Goal: Task Accomplishment & Management: Use online tool/utility

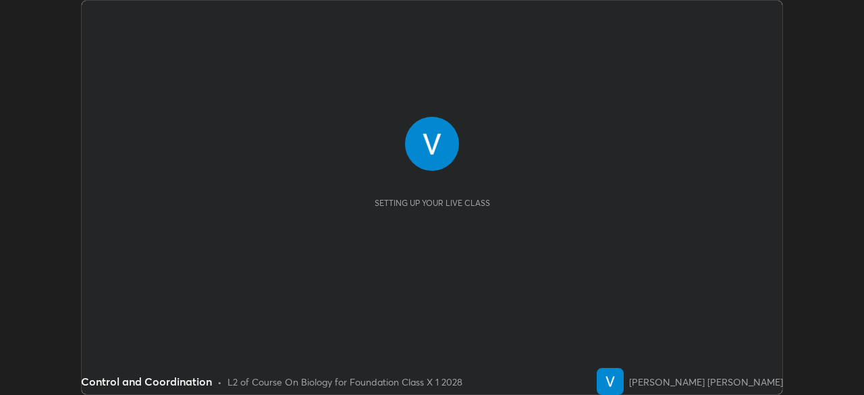
scroll to position [395, 863]
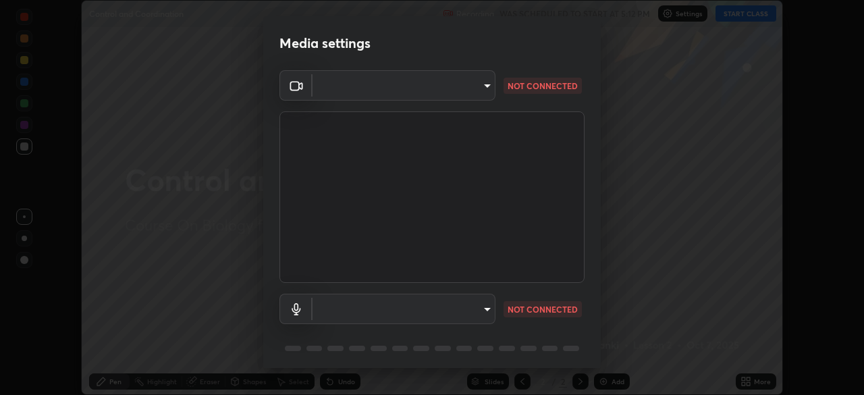
type input "68de15d3c7c539dd33a0a0d586817efffd9657a607fee3fdca6de5f810a24bd6"
type input "communications"
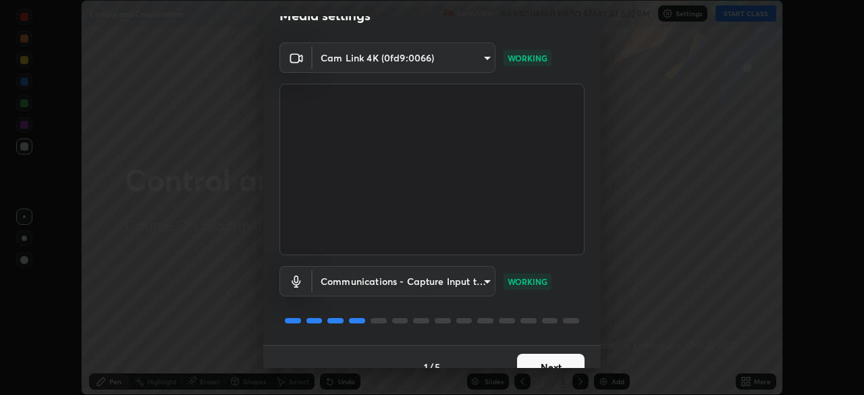
scroll to position [48, 0]
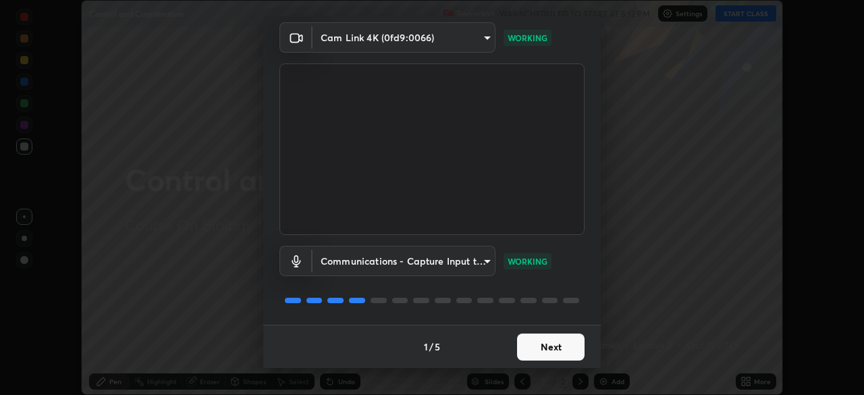
click at [559, 345] on button "Next" at bounding box center [550, 346] width 67 height 27
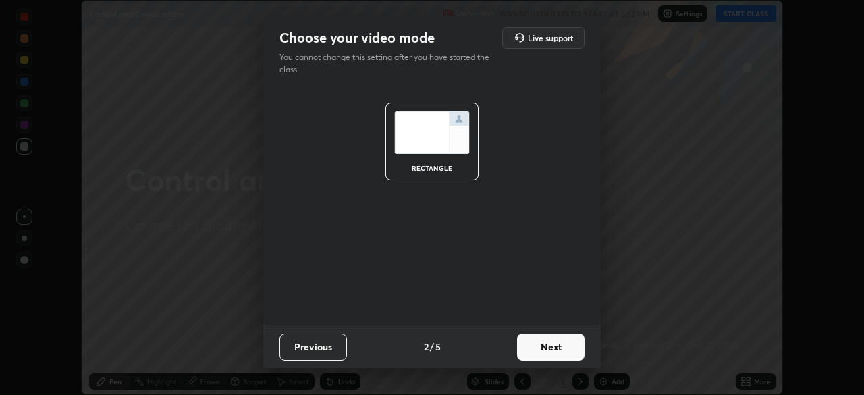
click at [557, 345] on button "Next" at bounding box center [550, 346] width 67 height 27
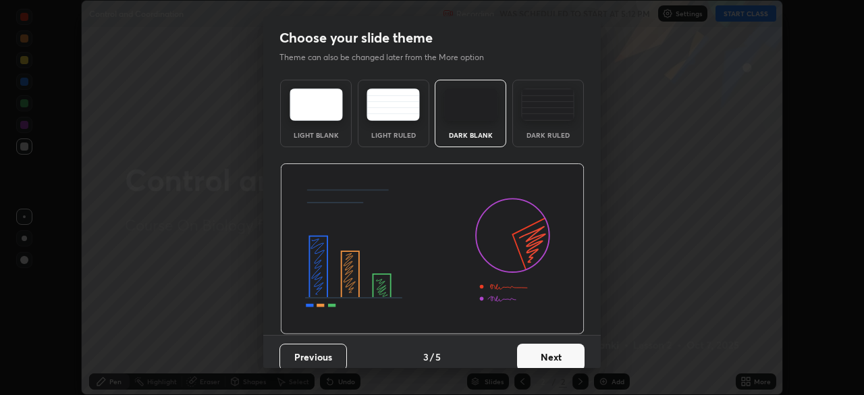
click at [559, 355] on button "Next" at bounding box center [550, 356] width 67 height 27
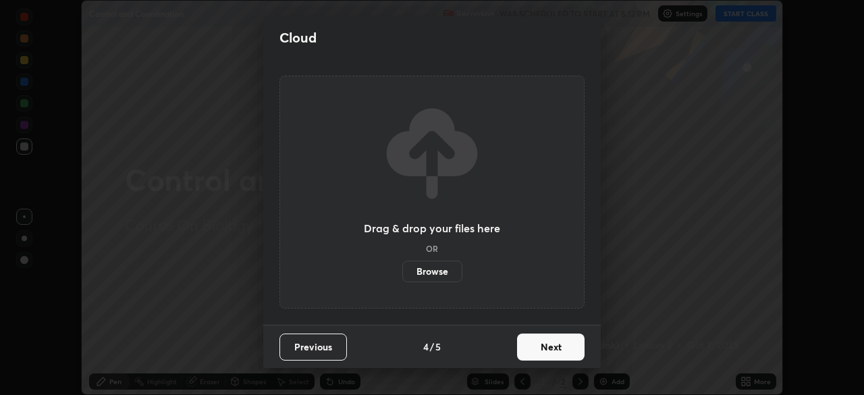
click at [563, 347] on button "Next" at bounding box center [550, 346] width 67 height 27
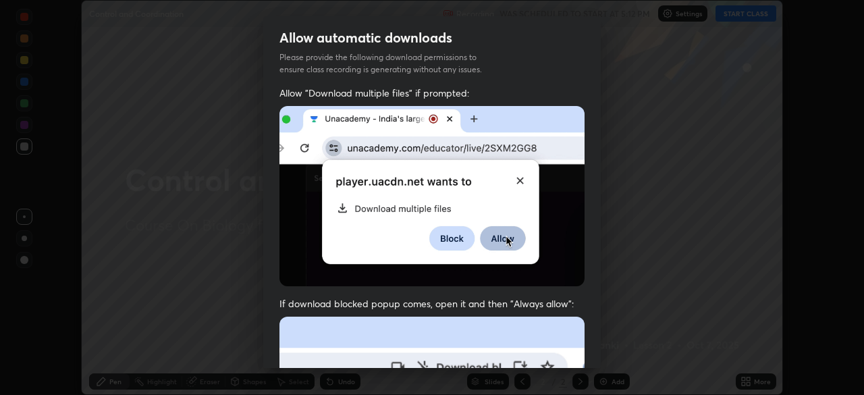
click at [517, 178] on img at bounding box center [431, 196] width 305 height 180
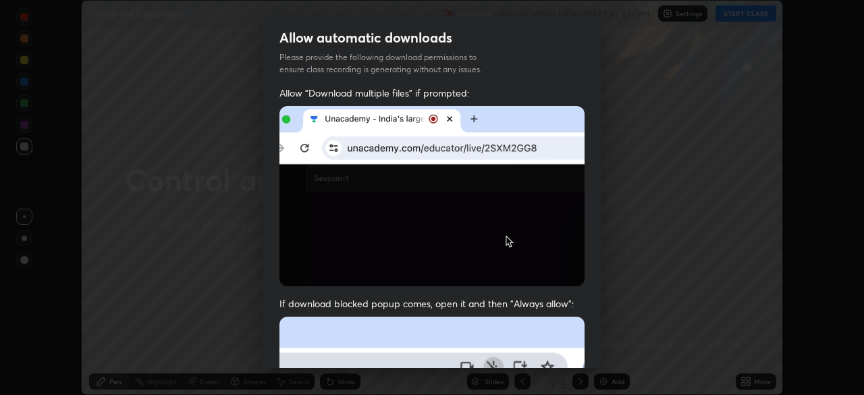
click at [517, 179] on img at bounding box center [431, 196] width 305 height 180
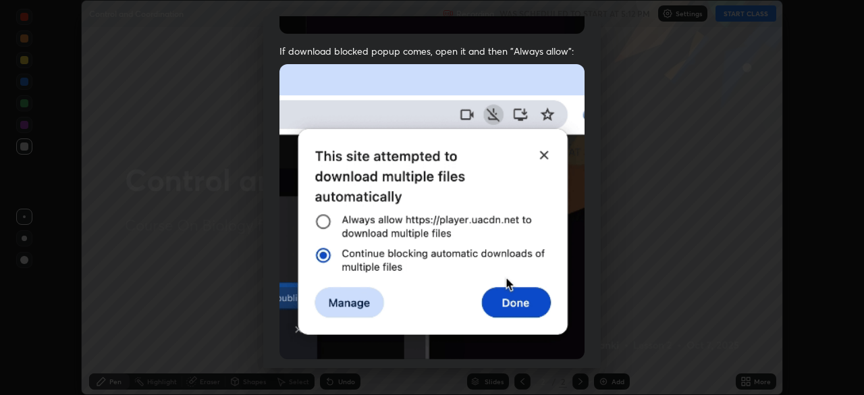
scroll to position [253, 0]
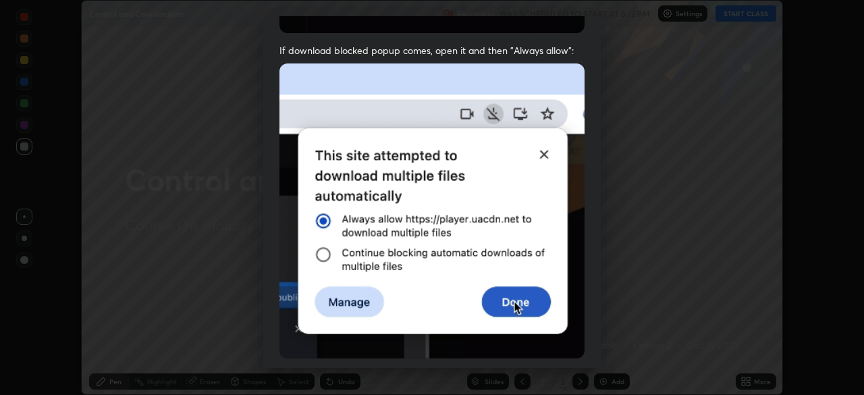
click at [530, 293] on img at bounding box center [431, 210] width 305 height 295
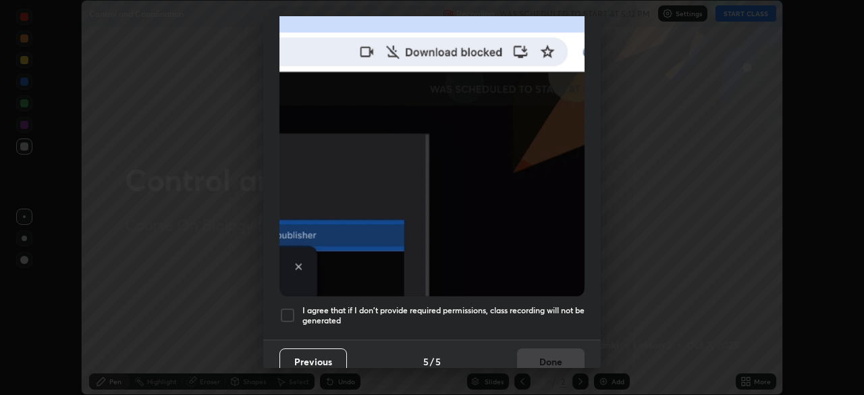
scroll to position [323, 0]
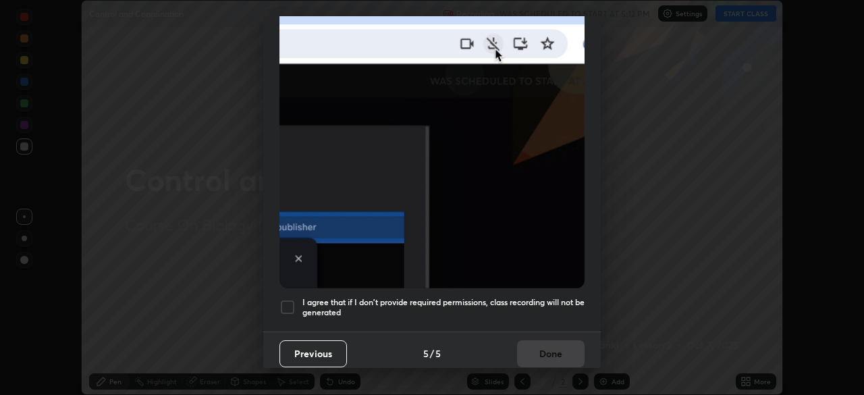
click at [289, 299] on div at bounding box center [287, 307] width 16 height 16
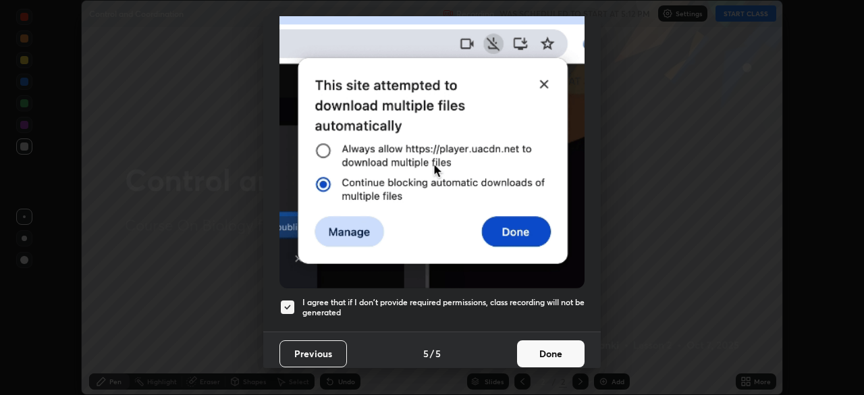
click at [554, 347] on button "Done" at bounding box center [550, 353] width 67 height 27
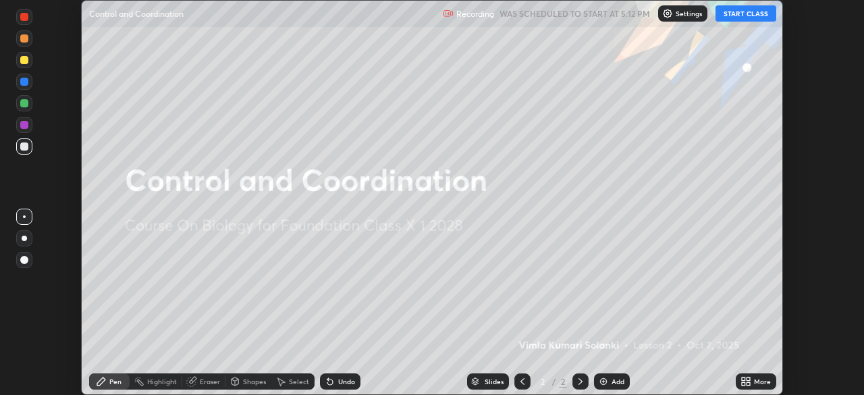
click at [759, 10] on button "START CLASS" at bounding box center [745, 13] width 61 height 16
click at [618, 378] on div "Add" at bounding box center [617, 381] width 13 height 7
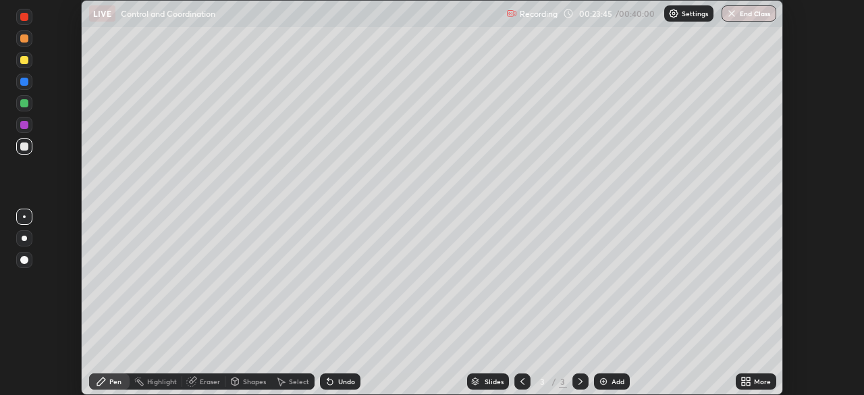
click at [202, 379] on div "Eraser" at bounding box center [210, 381] width 20 height 7
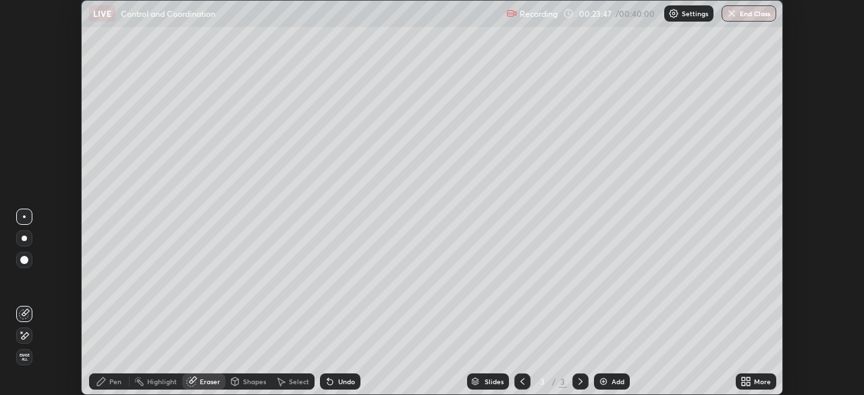
click at [24, 355] on span "Erase all" at bounding box center [24, 357] width 15 height 8
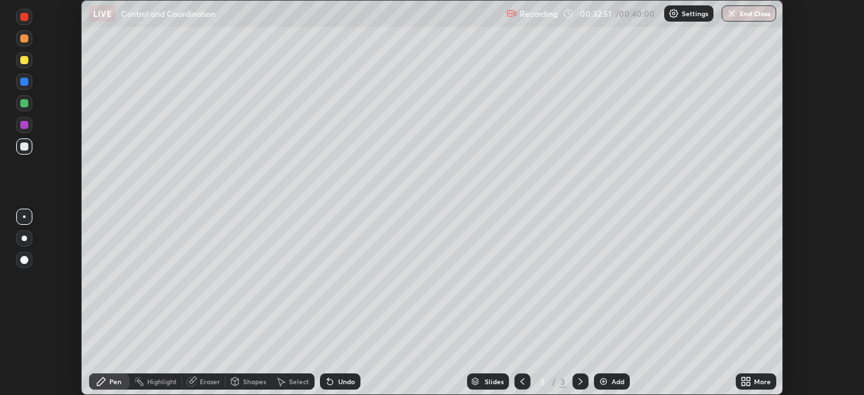
click at [756, 15] on button "End Class" at bounding box center [748, 13] width 55 height 16
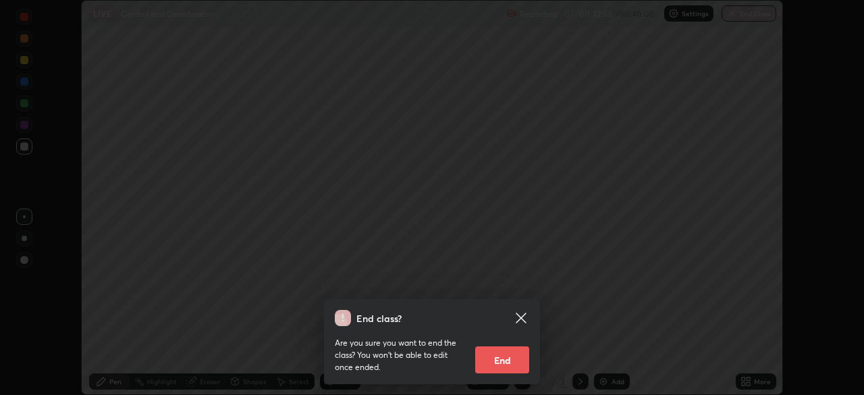
click at [511, 361] on button "End" at bounding box center [502, 359] width 54 height 27
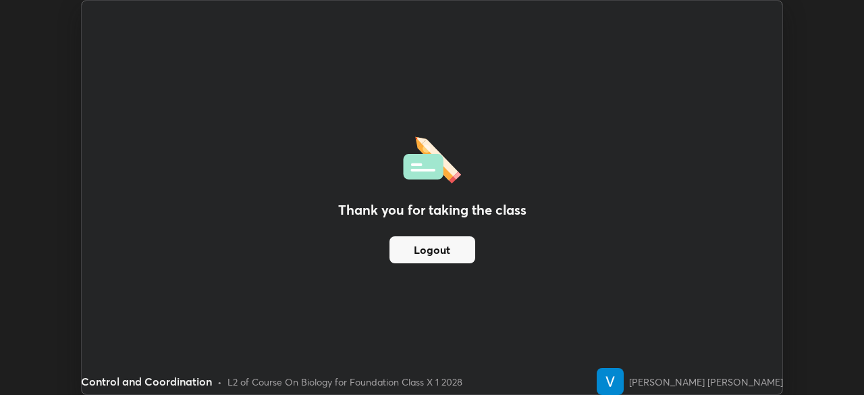
click at [449, 251] on button "Logout" at bounding box center [432, 249] width 86 height 27
click at [41, 159] on div "Thank you for taking the class Logout Setting up your live class" at bounding box center [432, 197] width 864 height 395
